Goal: Complete application form

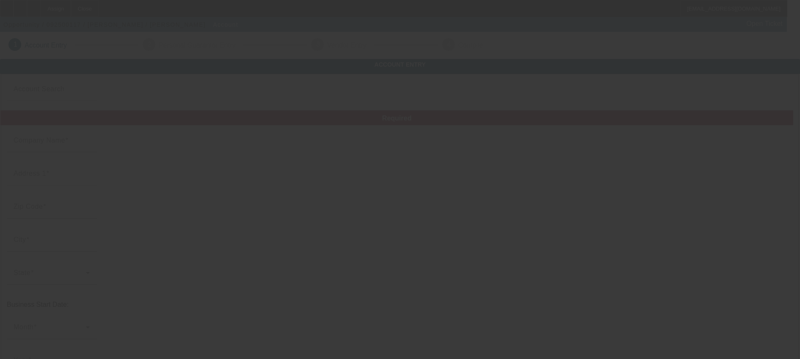
click at [312, 13] on div at bounding box center [400, 179] width 800 height 359
type input "[PERSON_NAME]"
type input "[STREET_ADDRESS][PERSON_NAME]"
type input "30701"
type input "[PERSON_NAME]"
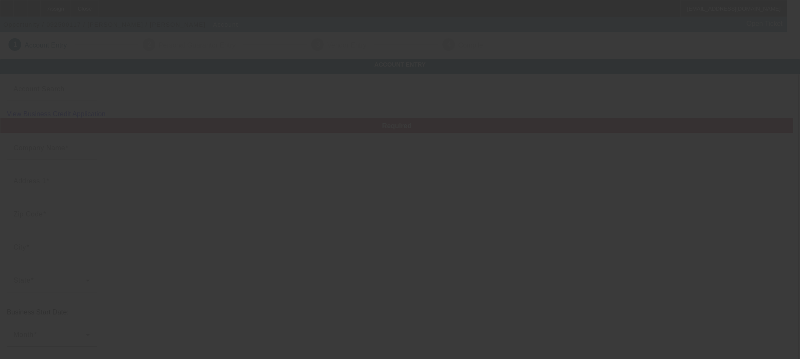
type input "[PHONE_NUMBER]"
type input "[EMAIL_ADDRESS][DOMAIN_NAME]"
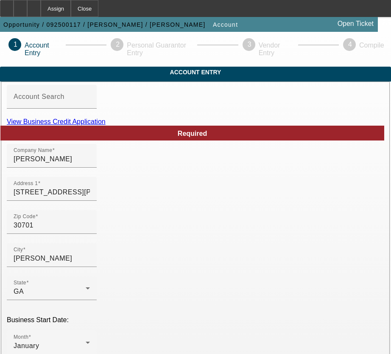
click at [106, 125] on link "View Business Credit Application" at bounding box center [56, 121] width 99 height 7
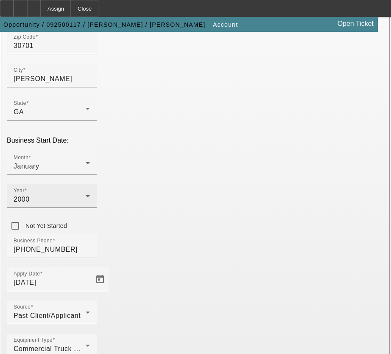
scroll to position [182, 0]
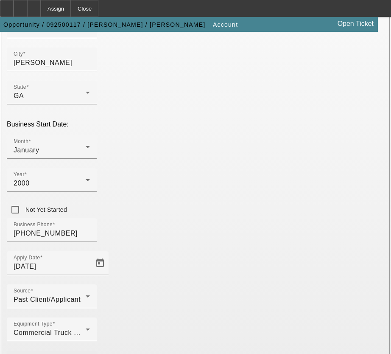
scroll to position [194, 0]
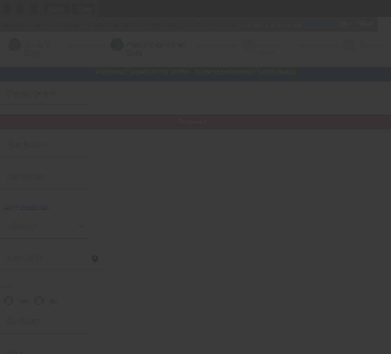
type input "[PERSON_NAME]"
type input "[STREET_ADDRESS][PERSON_NAME]"
radio input "true"
type input "30701"
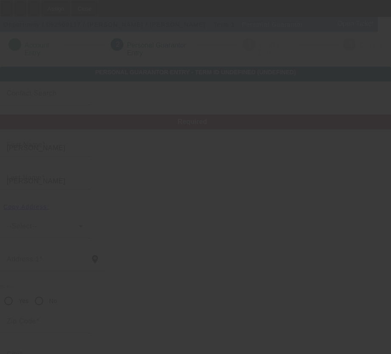
type input "[PERSON_NAME]"
type input "[PHONE_NUMBER]"
type input "100"
type input "258-31-3003"
type input "[EMAIL_ADDRESS][DOMAIN_NAME]"
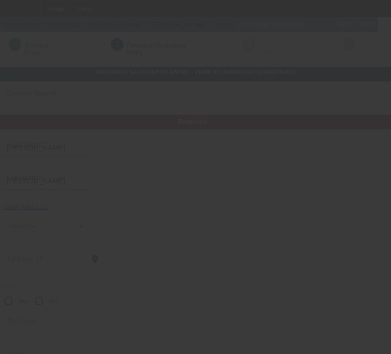
type input "[PHONE_NUMBER]"
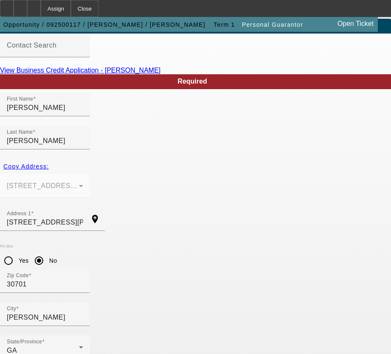
scroll to position [67, 0]
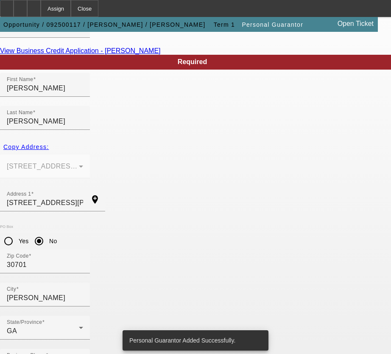
scroll to position [0, 0]
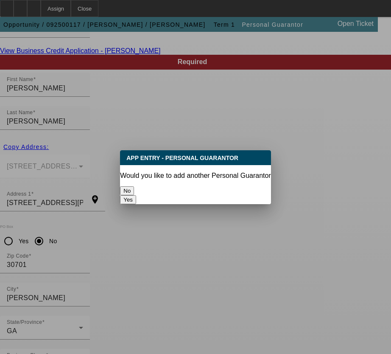
click at [134, 186] on button "No" at bounding box center [127, 190] width 14 height 9
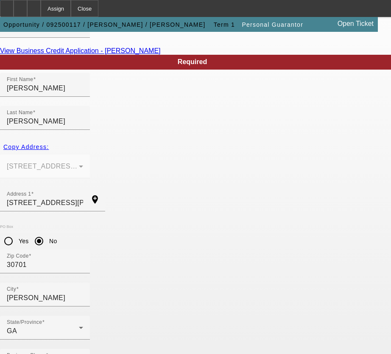
scroll to position [67, 0]
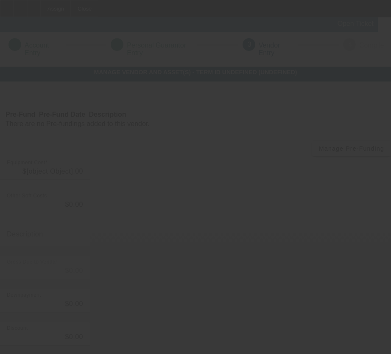
type input "$53,000.00"
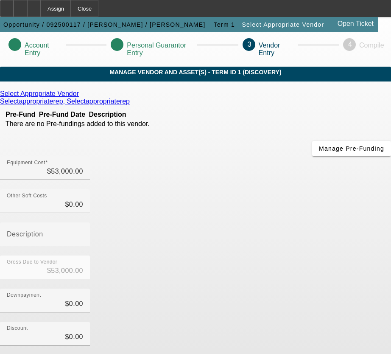
scroll to position [59, 0]
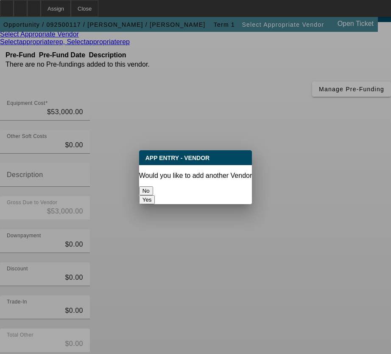
scroll to position [0, 0]
click at [153, 186] on button "No" at bounding box center [146, 190] width 14 height 9
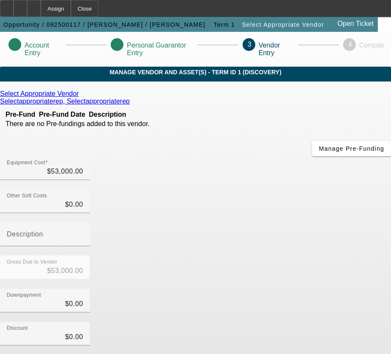
scroll to position [59, 0]
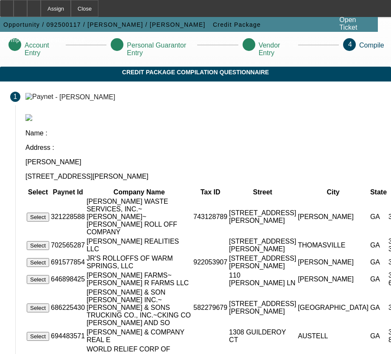
click at [49, 213] on button "Select" at bounding box center [38, 217] width 22 height 9
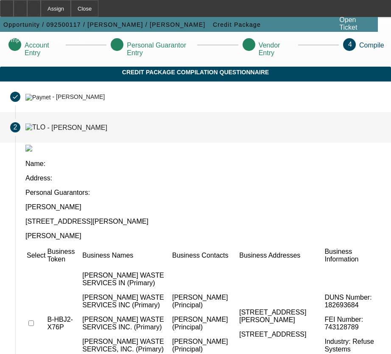
scroll to position [122, 0]
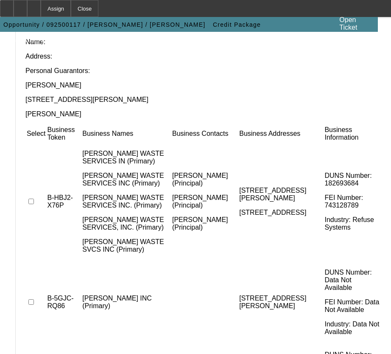
click at [34, 199] on input "checkbox" at bounding box center [31, 202] width 6 height 6
checkbox input "true"
click at [46, 261] on td at bounding box center [36, 301] width 20 height 81
click at [34, 299] on input "checkbox" at bounding box center [31, 302] width 6 height 6
checkbox input "true"
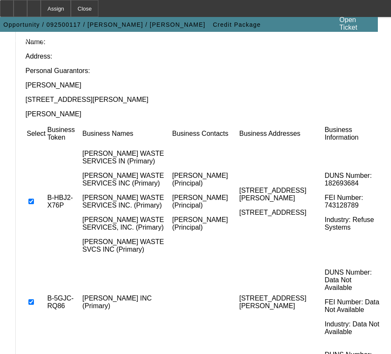
scroll to position [5, 0]
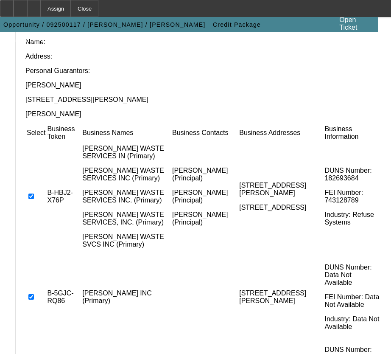
checkbox input "true"
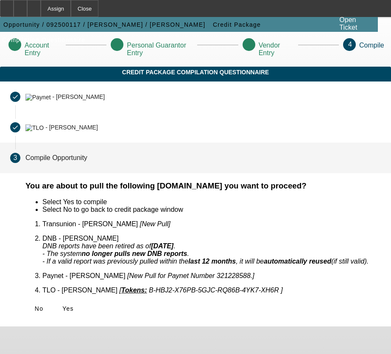
scroll to position [0, 0]
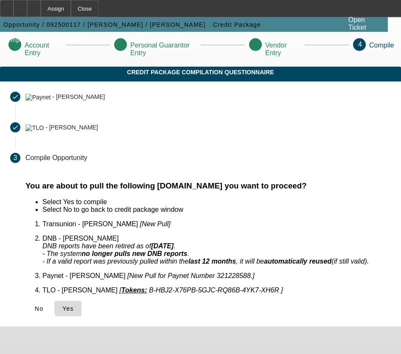
click at [74, 305] on span "Yes" at bounding box center [67, 308] width 11 height 7
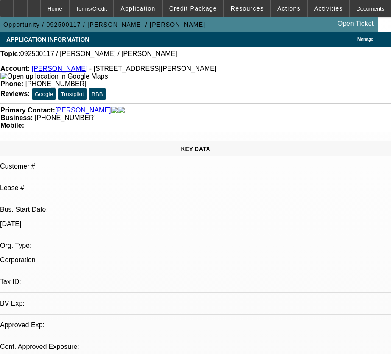
select select "0"
select select "2"
select select "0.1"
select select "1"
select select "2"
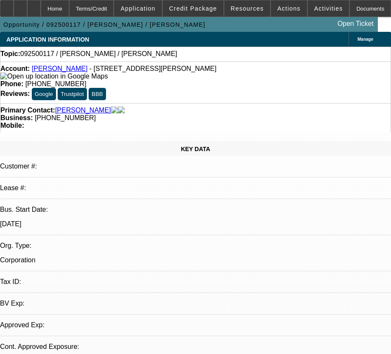
select select "4"
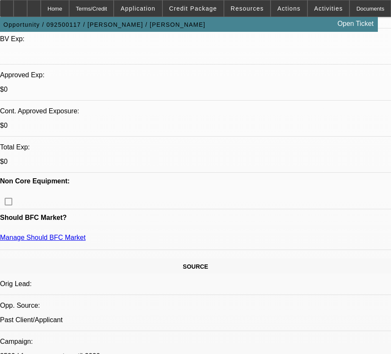
scroll to position [266, 0]
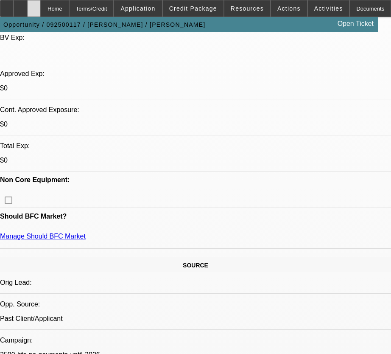
click at [41, 7] on div at bounding box center [34, 8] width 14 height 17
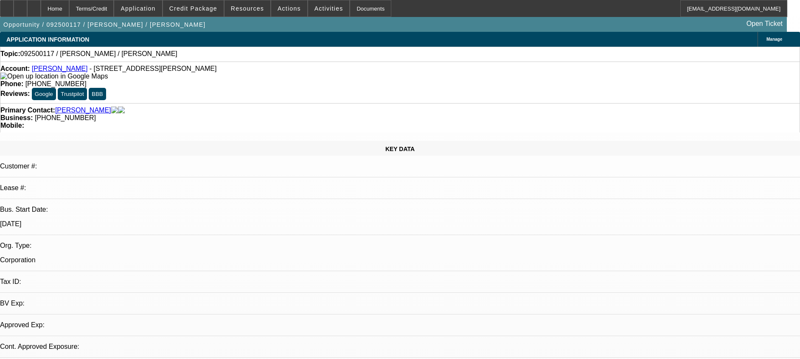
select select "0"
select select "2"
select select "0.1"
select select "4"
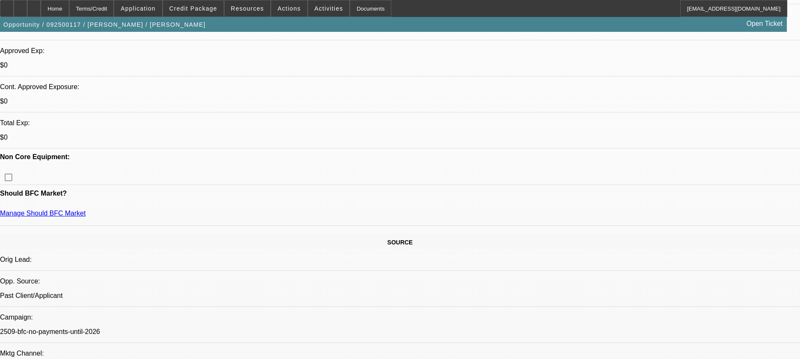
scroll to position [290, 0]
click at [34, 6] on icon at bounding box center [34, 6] width 0 height 0
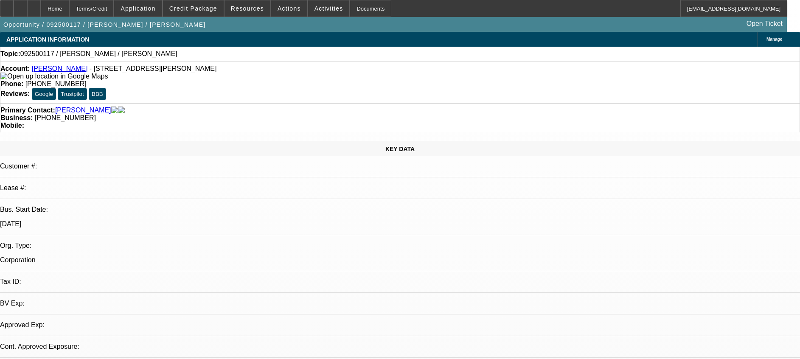
select select "0"
select select "2"
select select "0.1"
select select "1"
select select "2"
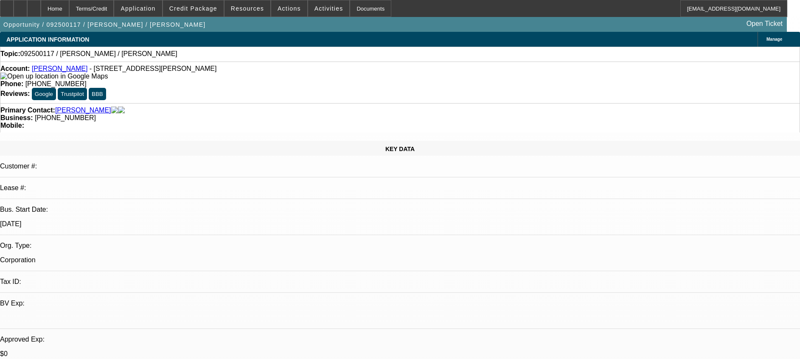
select select "4"
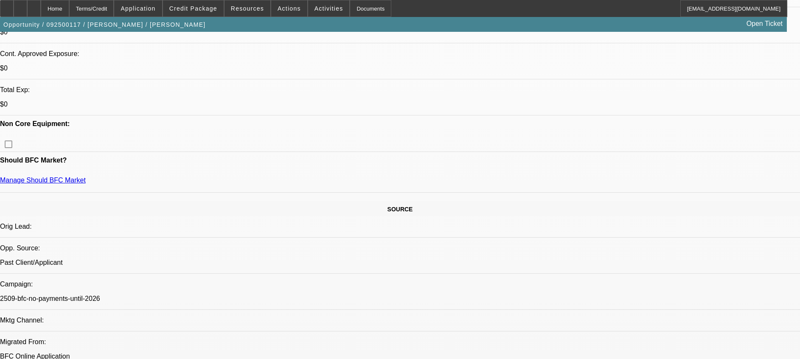
scroll to position [322, 0]
click at [197, 6] on span "Credit Package" at bounding box center [193, 8] width 48 height 7
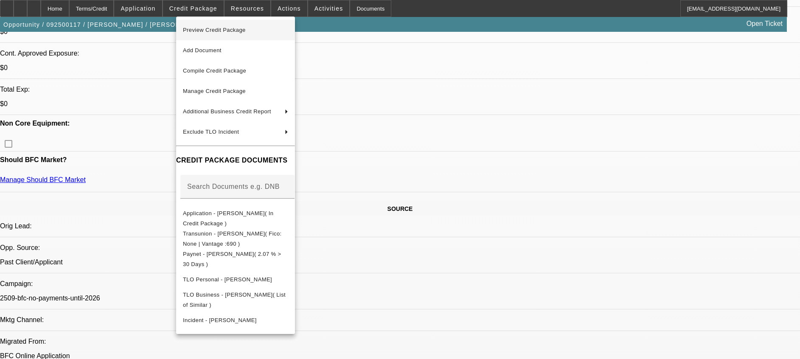
click at [222, 31] on span "Preview Credit Package" at bounding box center [214, 30] width 63 height 6
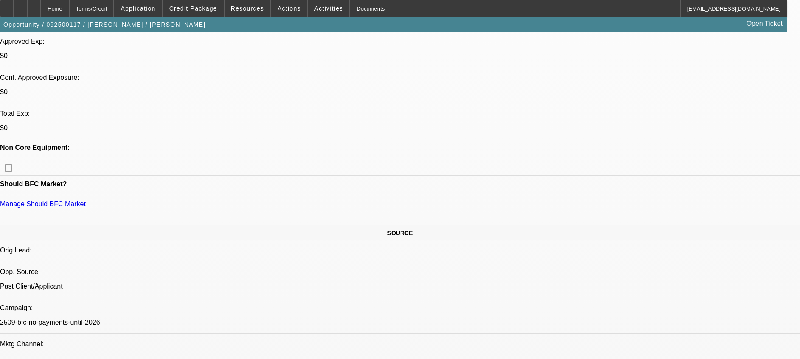
scroll to position [0, 0]
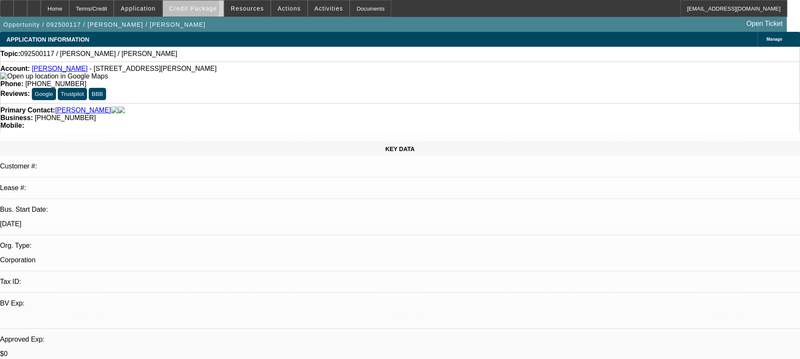
click at [204, 10] on span "Credit Package" at bounding box center [193, 8] width 48 height 7
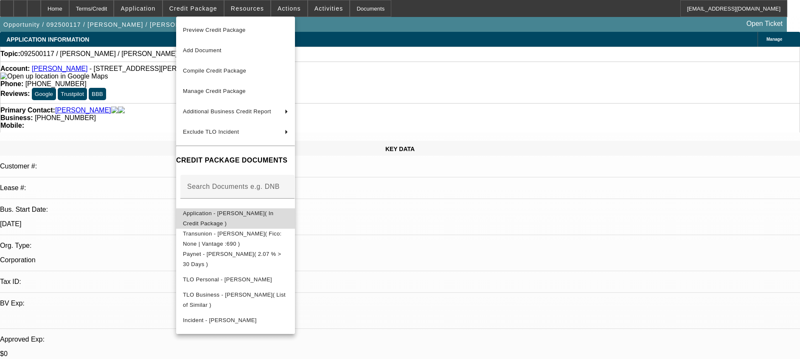
click at [256, 212] on span "Application - Ward Rolloff( In Credit Package )" at bounding box center [228, 218] width 90 height 17
